Goal: Task Accomplishment & Management: Complete application form

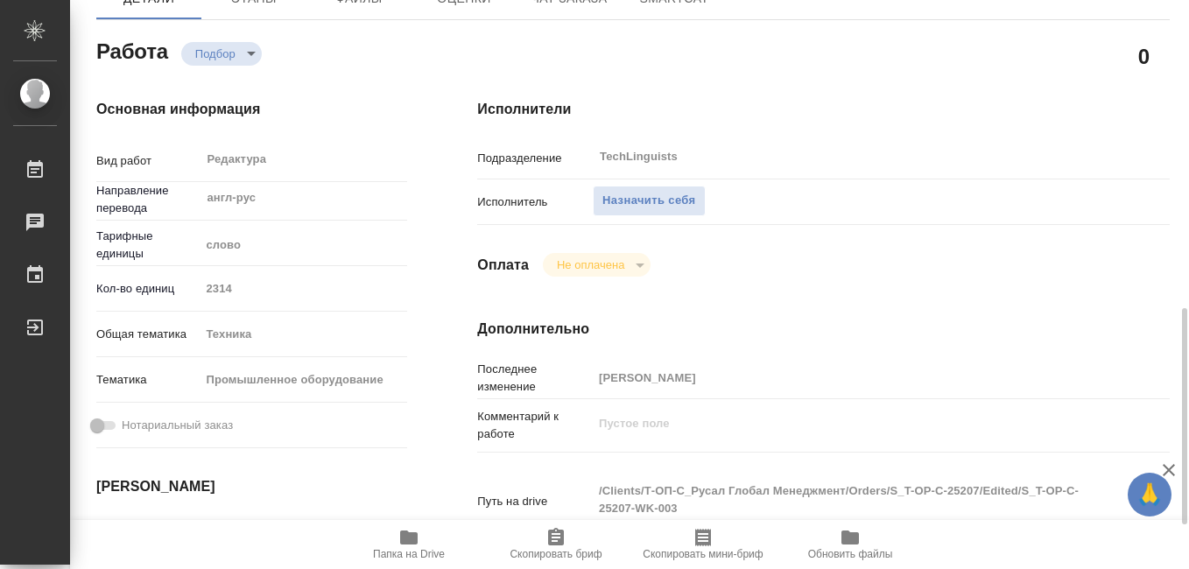
scroll to position [350, 0]
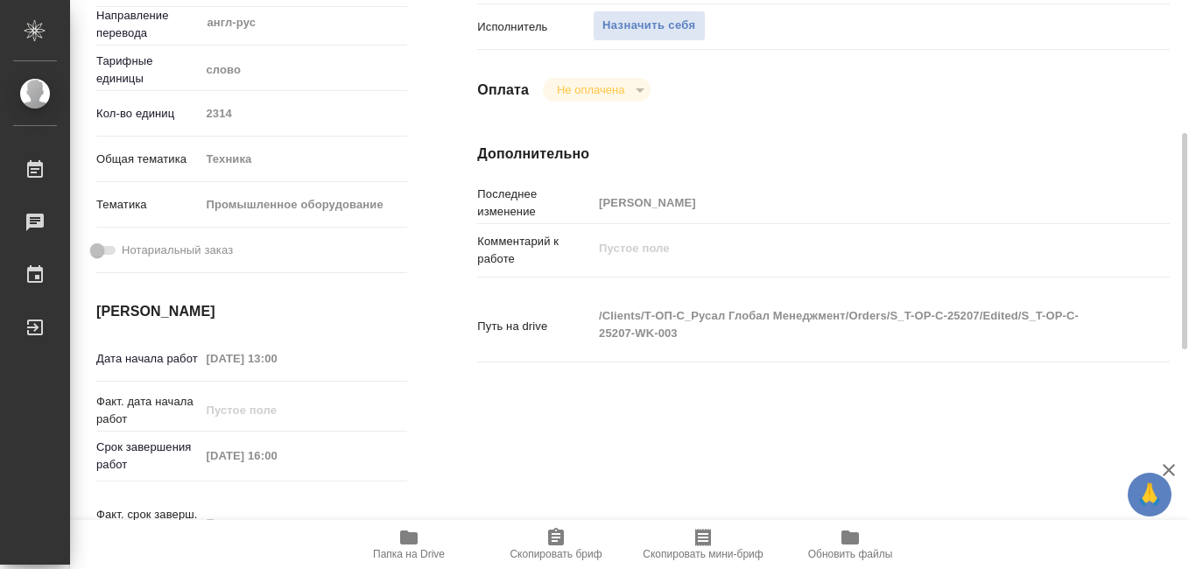
click at [413, 545] on icon "button" at bounding box center [409, 538] width 18 height 14
click at [408, 543] on icon "button" at bounding box center [409, 538] width 18 height 14
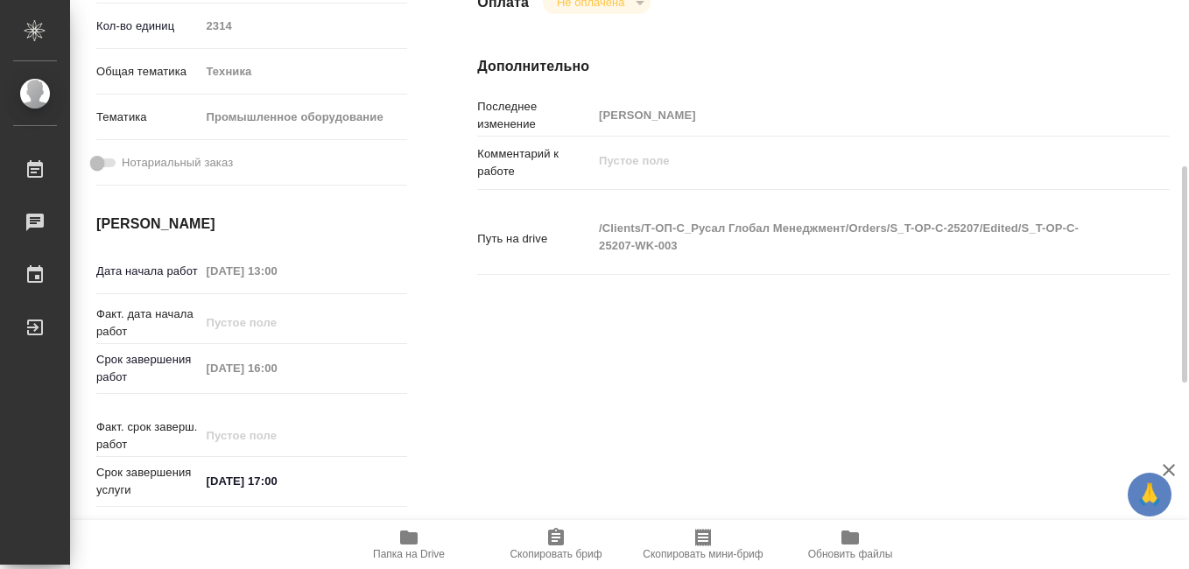
scroll to position [0, 0]
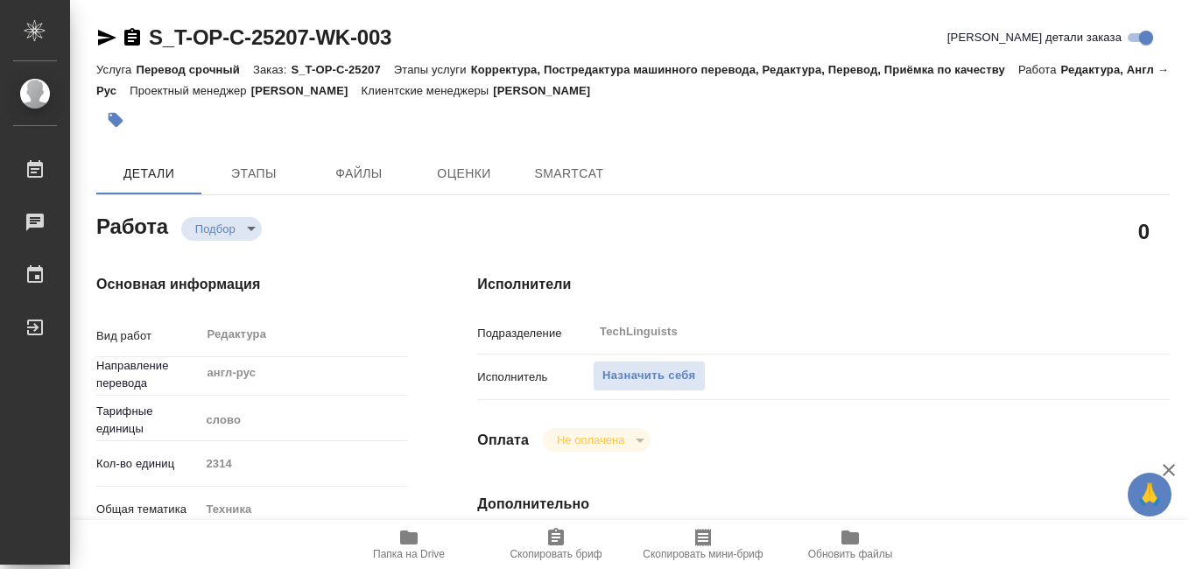
type textarea "x"
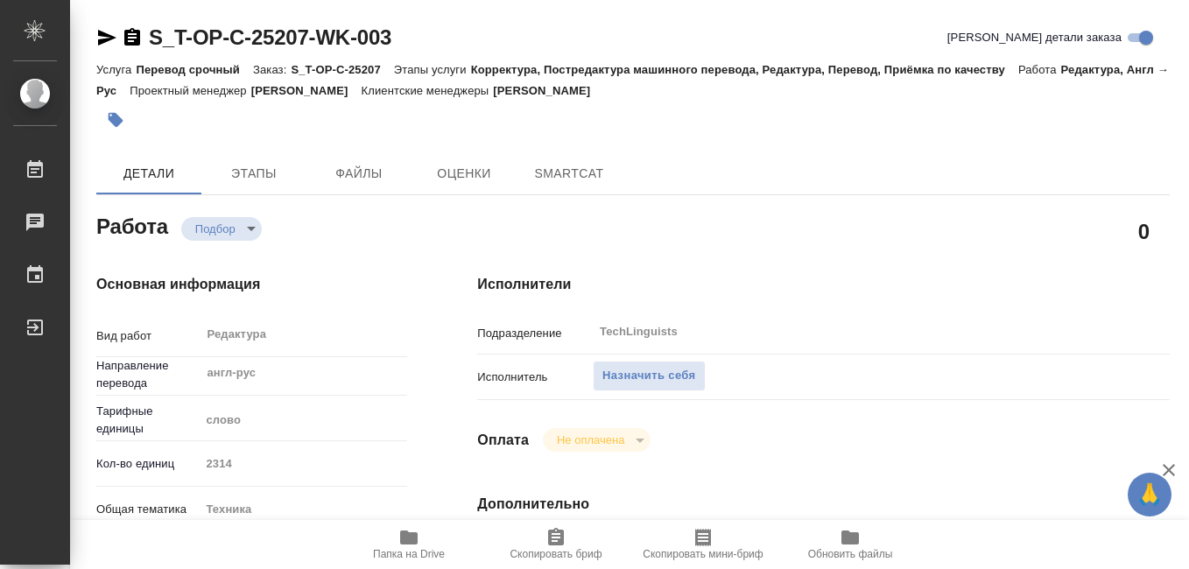
type textarea "x"
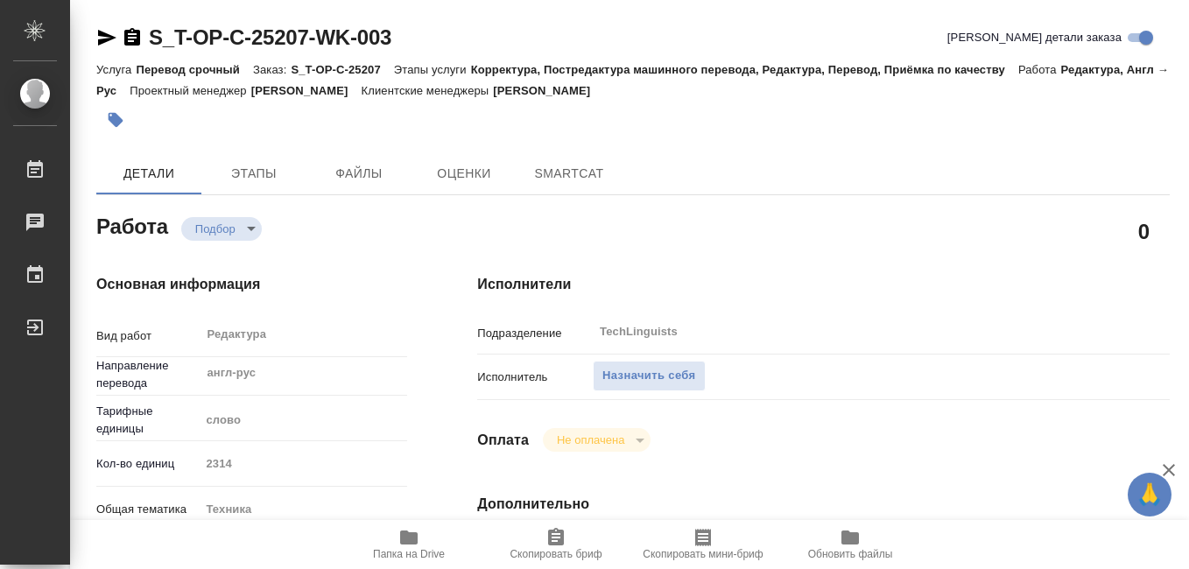
type textarea "x"
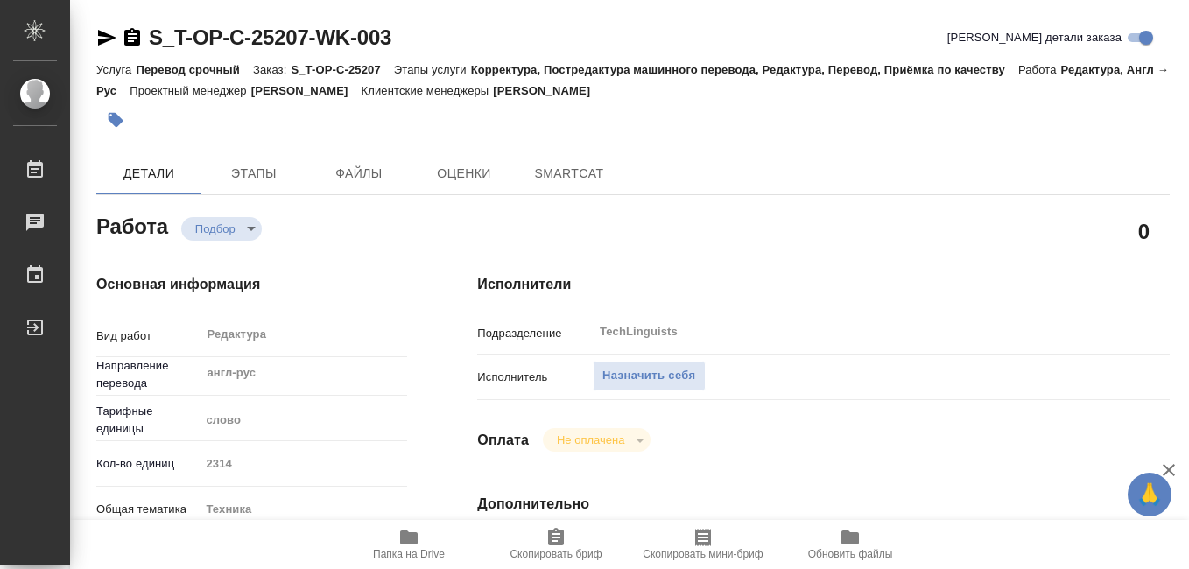
type textarea "x"
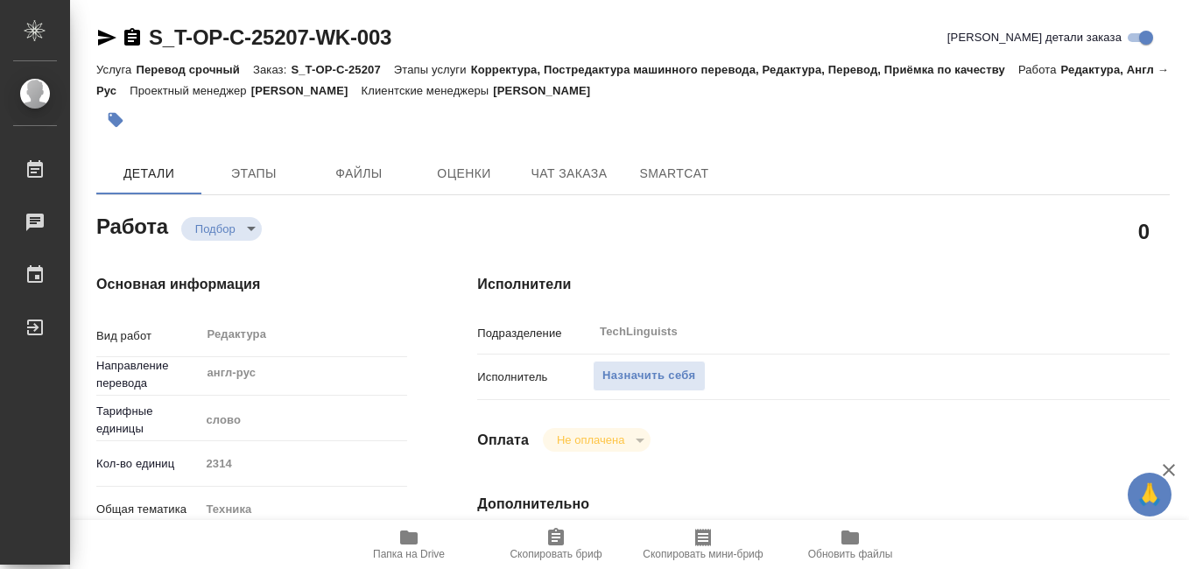
type textarea "x"
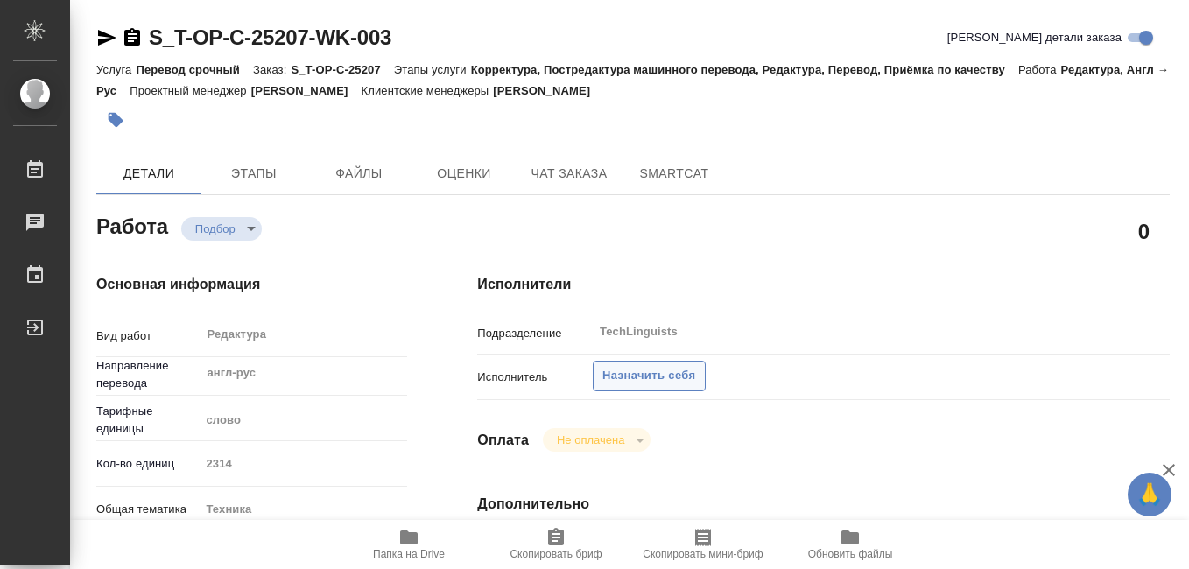
type textarea "x"
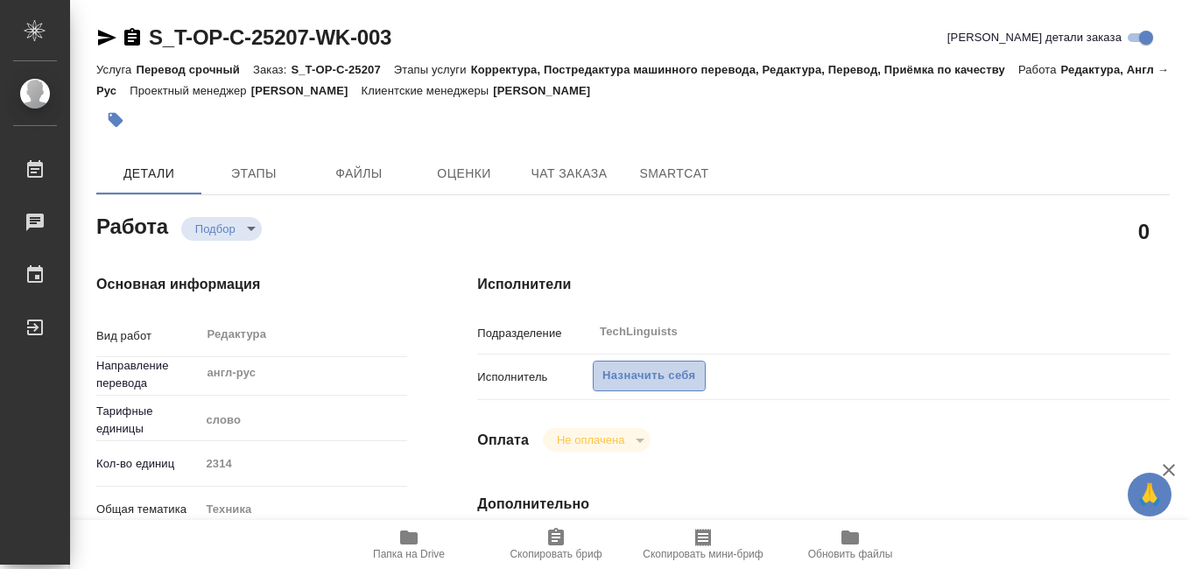
click at [628, 377] on span "Назначить себя" at bounding box center [649, 376] width 93 height 20
type textarea "x"
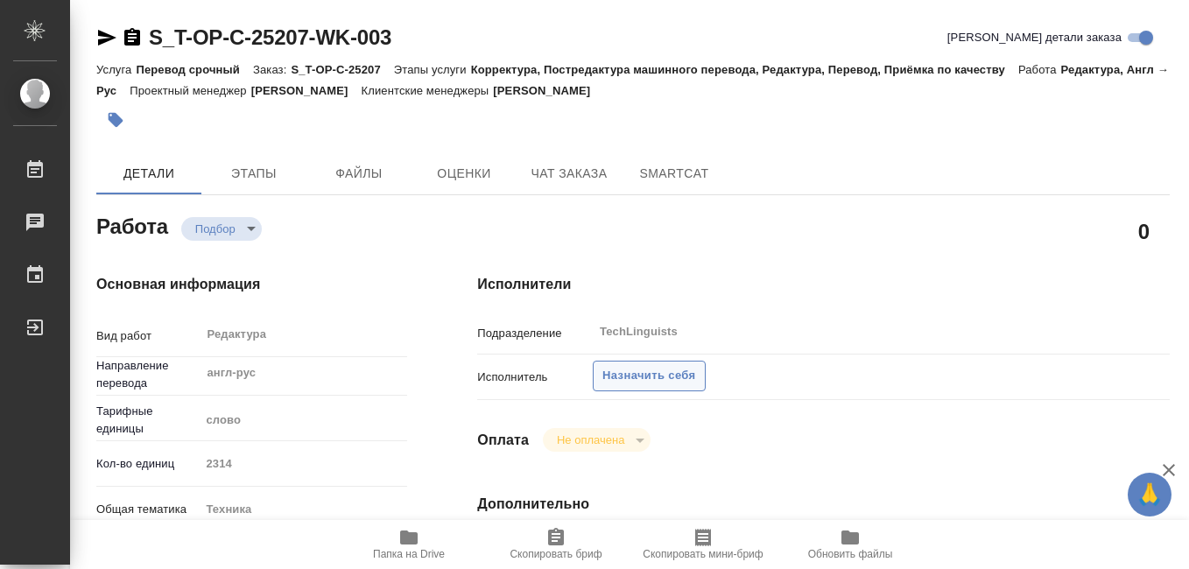
type textarea "x"
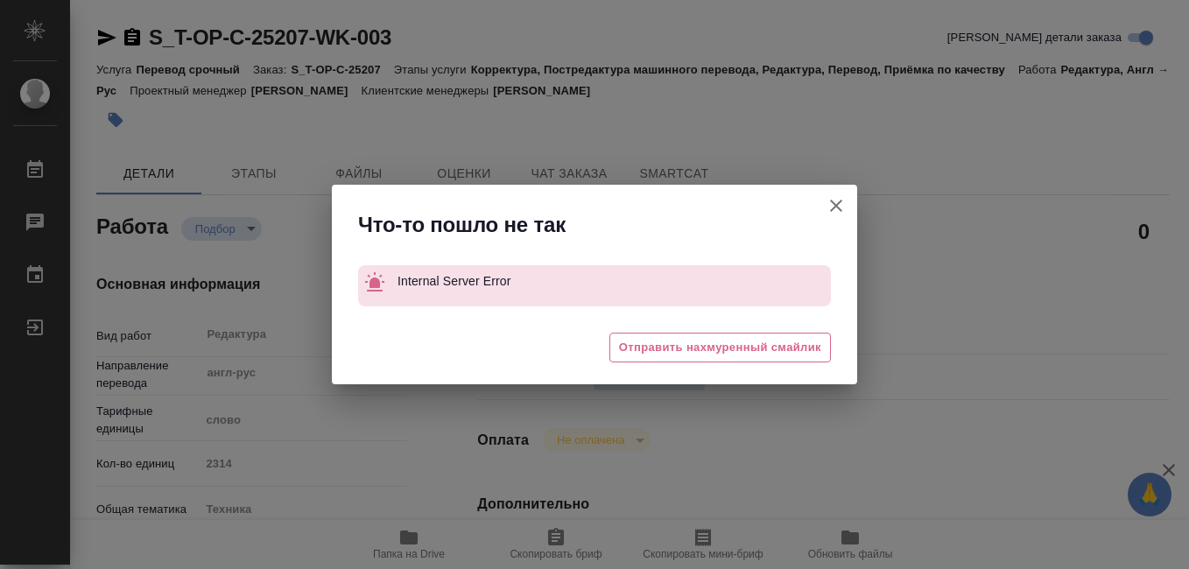
click at [840, 197] on icon "button" at bounding box center [836, 205] width 21 height 21
type textarea "x"
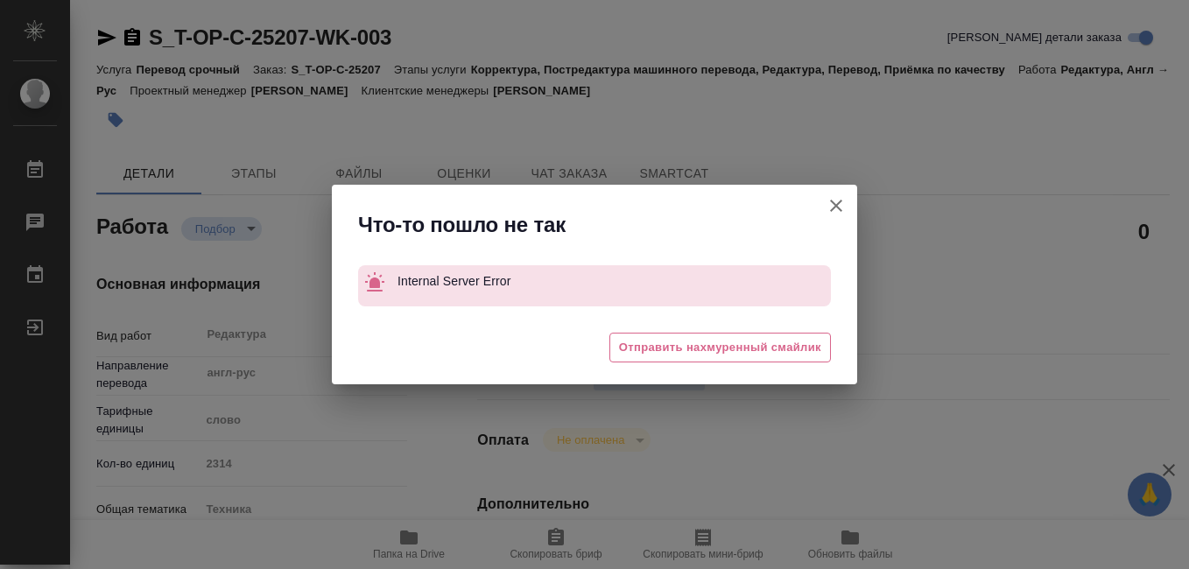
type textarea "x"
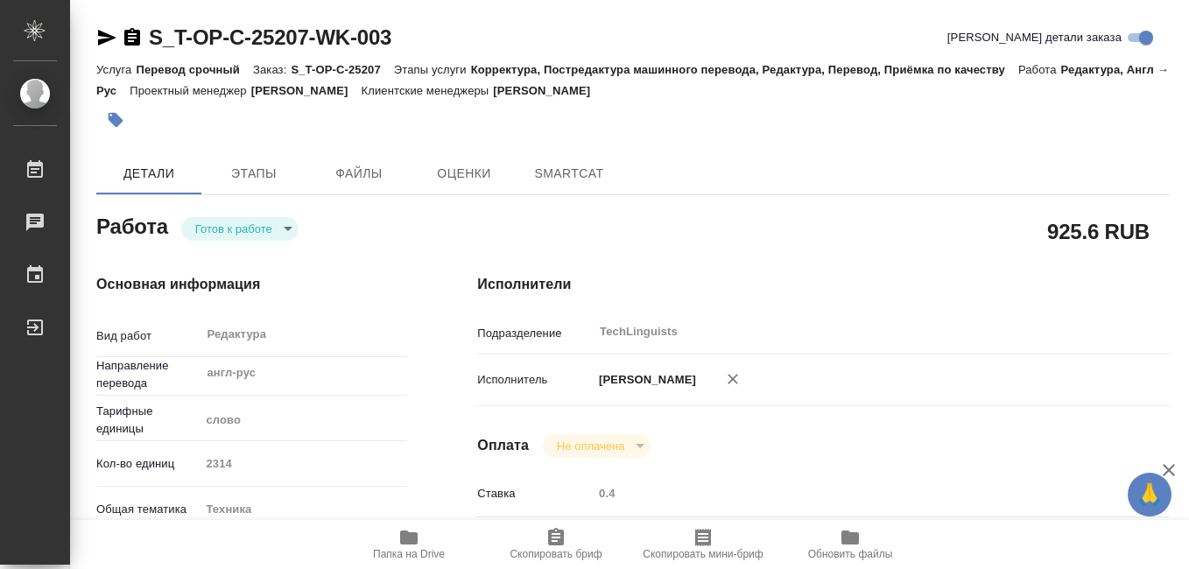
type textarea "x"
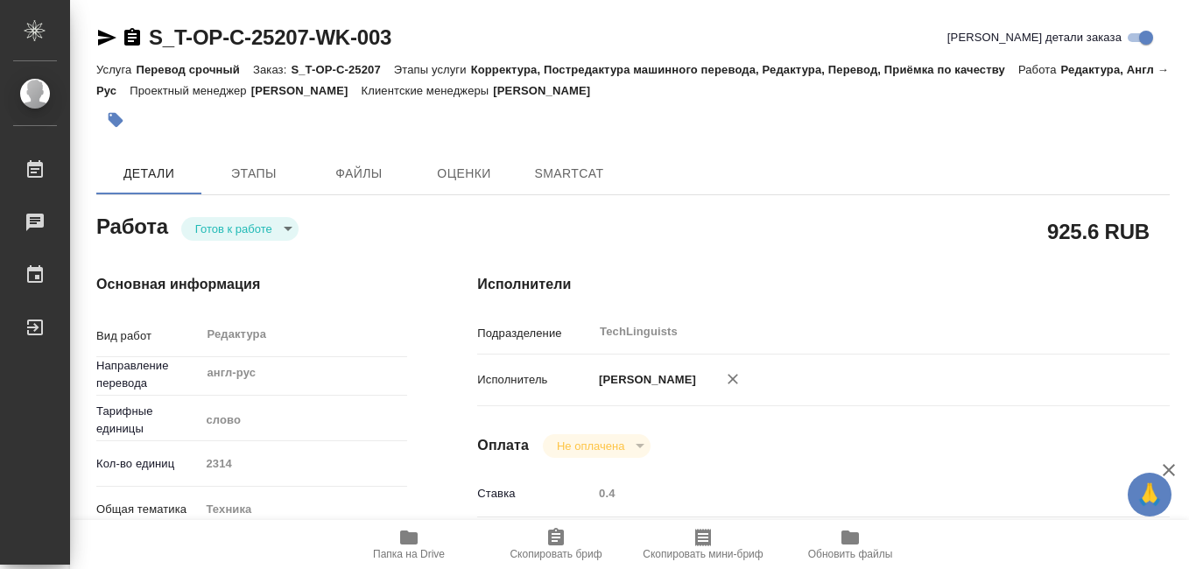
type textarea "x"
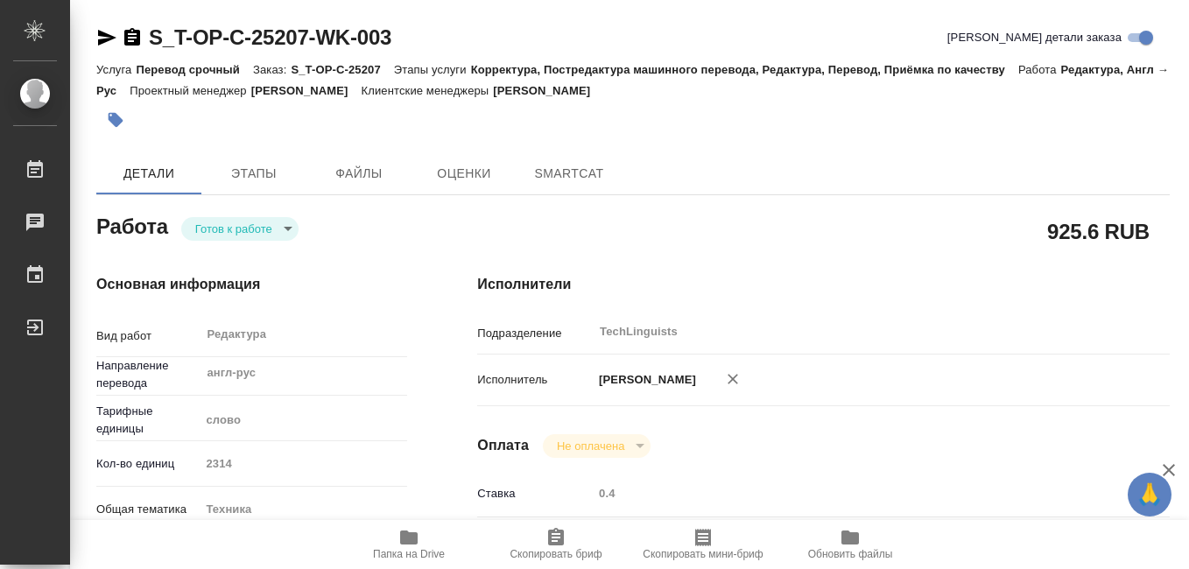
type textarea "x"
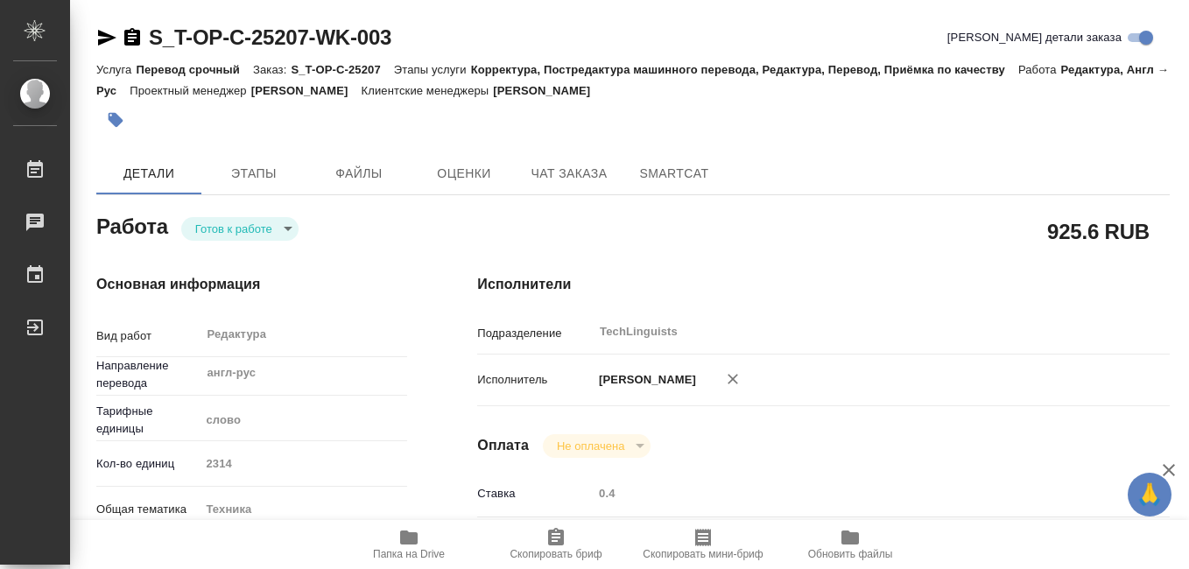
type textarea "x"
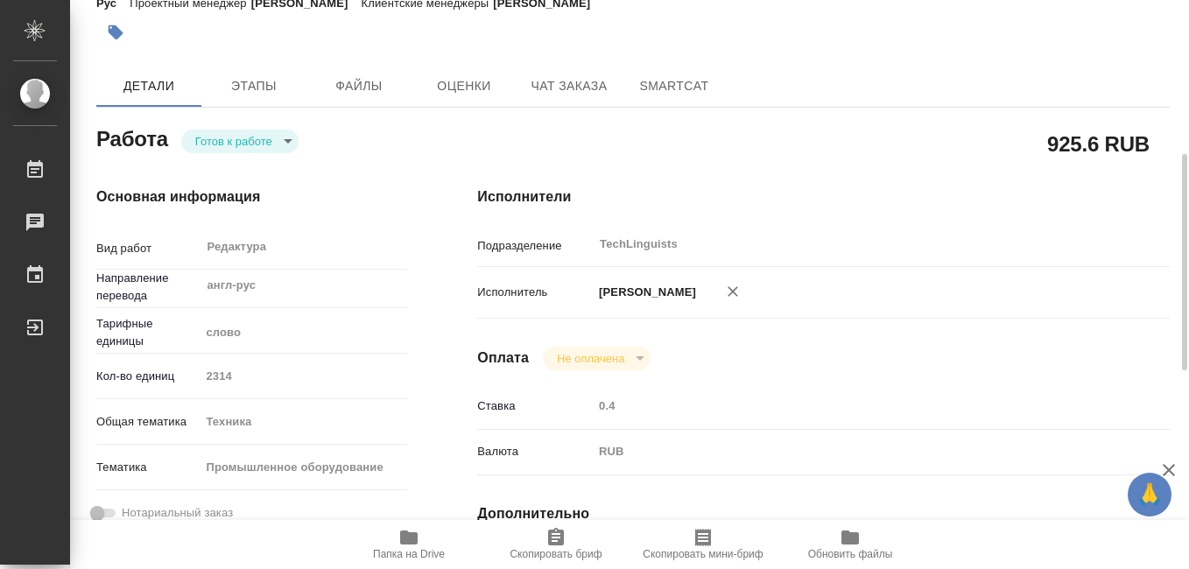
scroll to position [175, 0]
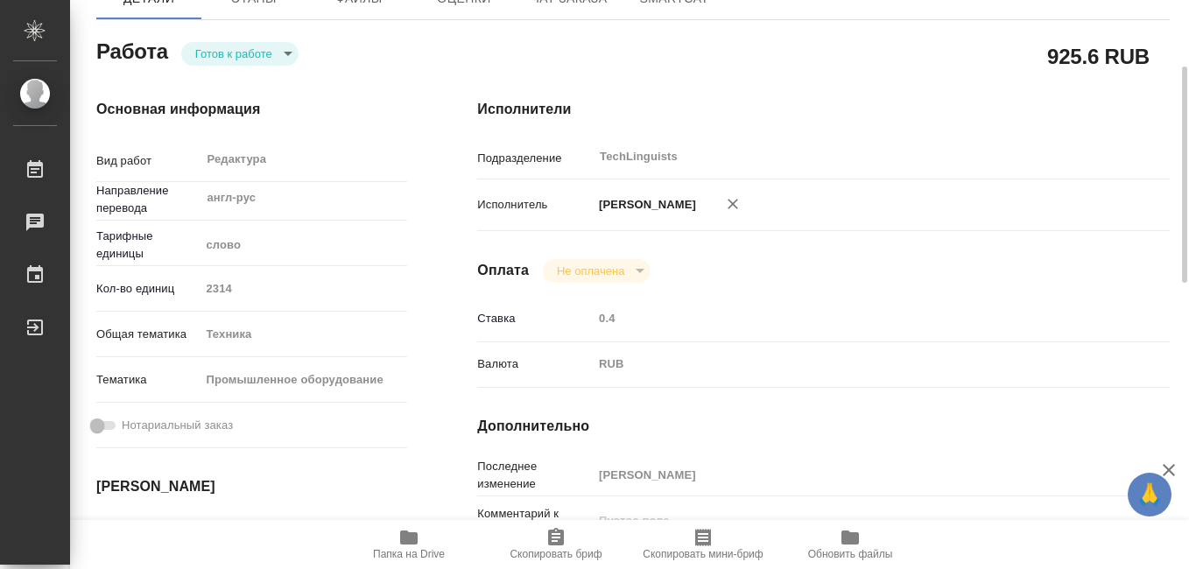
type textarea "x"
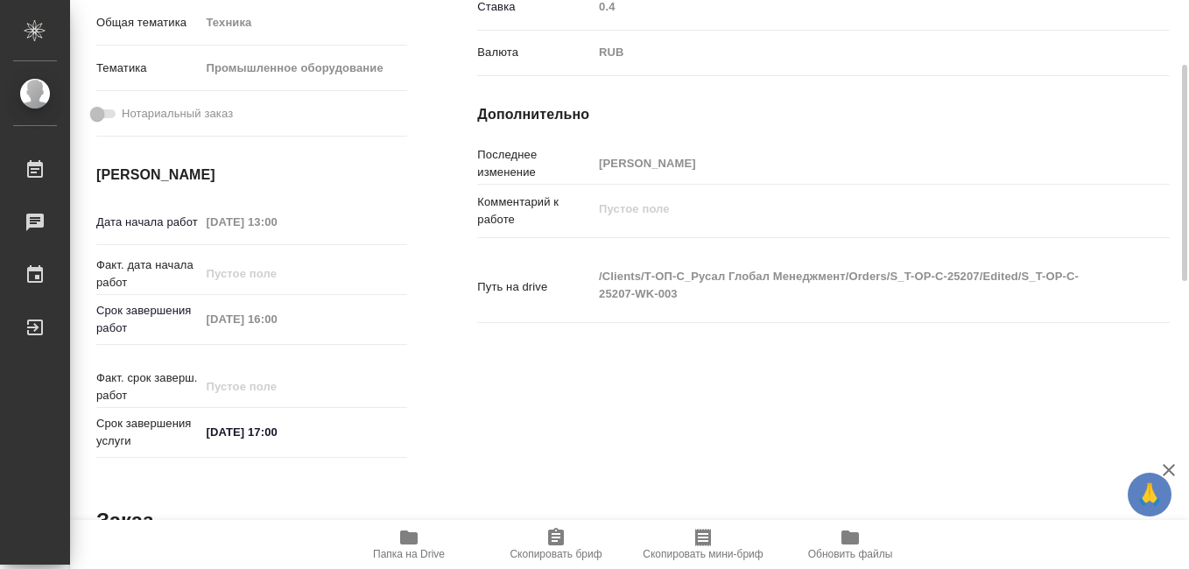
scroll to position [399, 0]
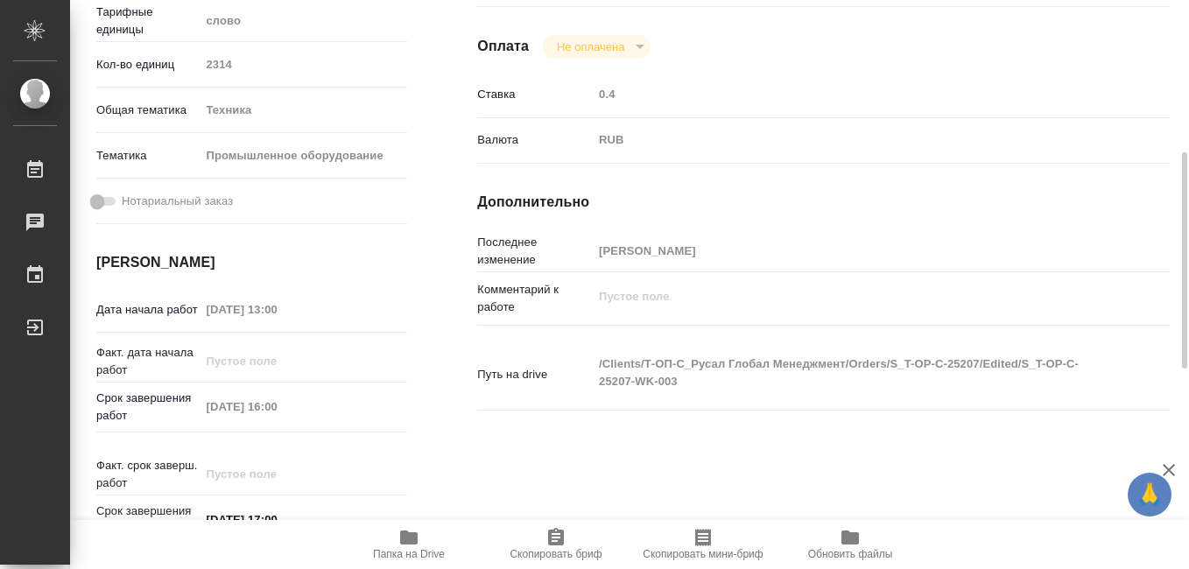
click at [713, 545] on icon "button" at bounding box center [703, 537] width 21 height 21
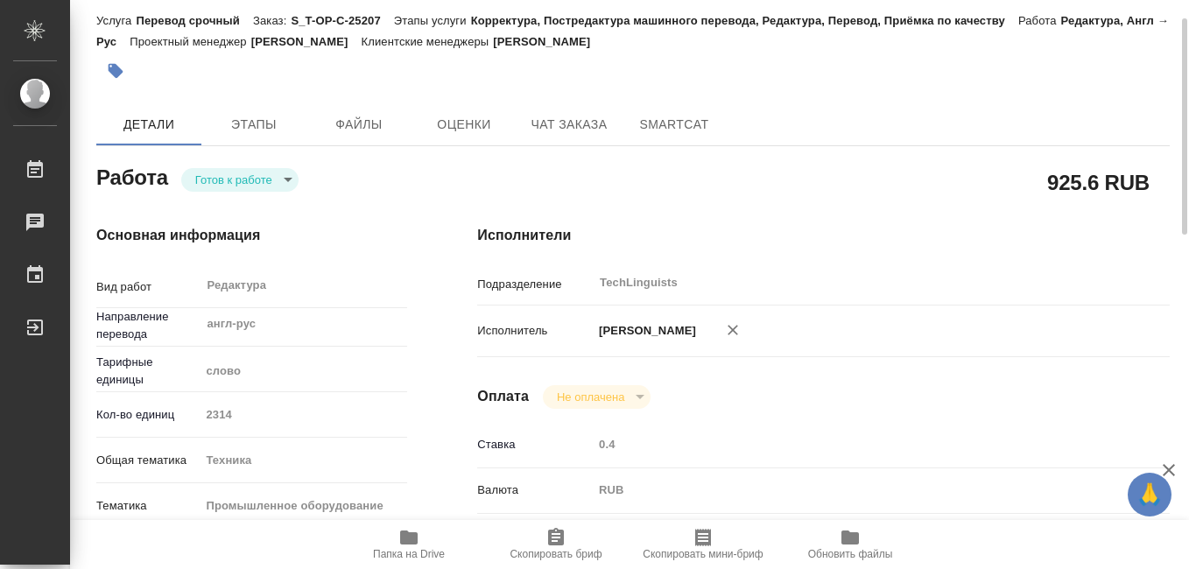
scroll to position [0, 0]
